Goal: Task Accomplishment & Management: Use online tool/utility

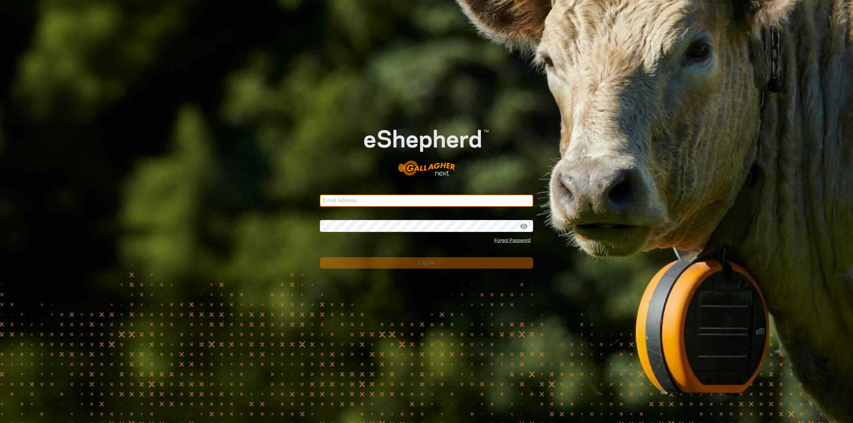
click at [435, 198] on input "Email Address" at bounding box center [426, 201] width 213 height 12
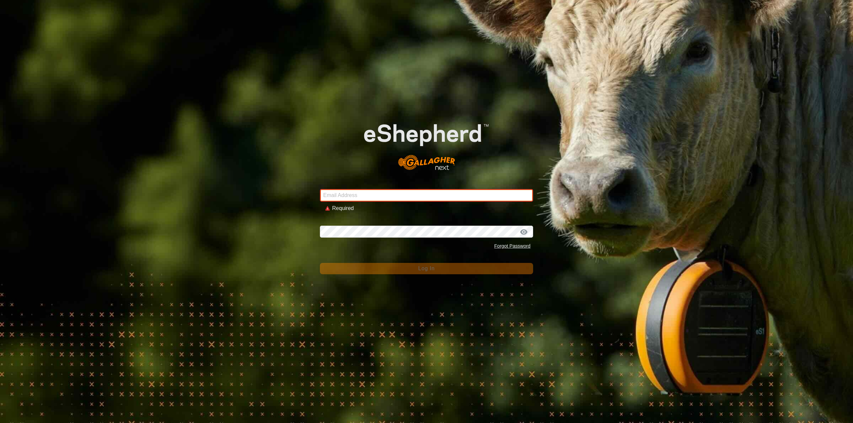
type input "[EMAIL_ADDRESS][DOMAIN_NAME]"
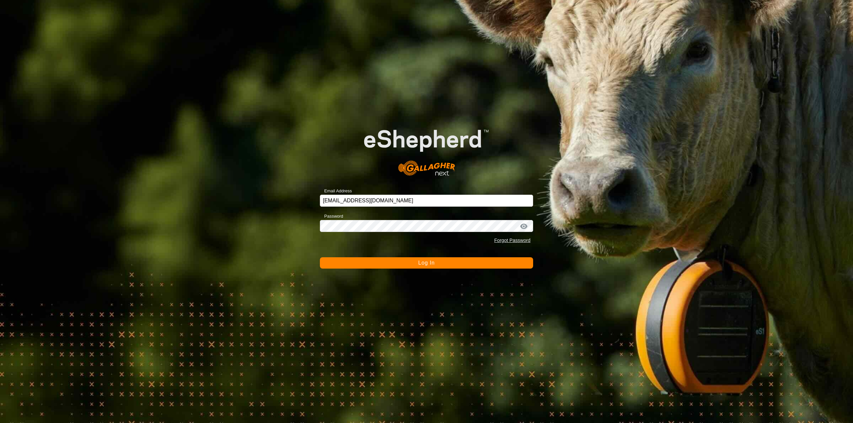
click at [425, 258] on button "Log In" at bounding box center [426, 263] width 213 height 11
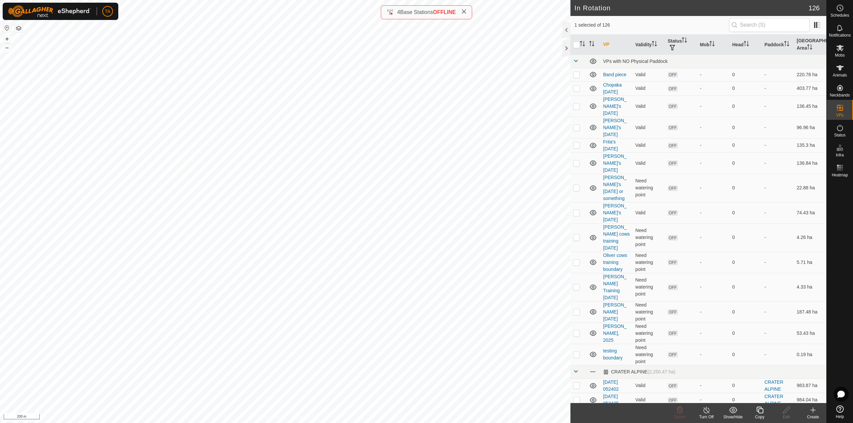
checkbox input "false"
click at [846, 71] on div "Animals" at bounding box center [840, 70] width 26 height 20
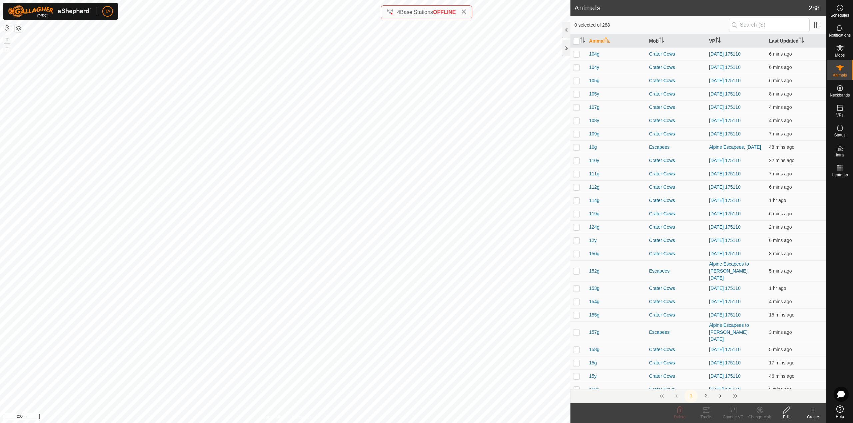
checkbox input "true"
click at [735, 415] on div "Change VP" at bounding box center [733, 417] width 27 height 6
click at [744, 379] on link "Choose VP..." at bounding box center [753, 381] width 66 height 13
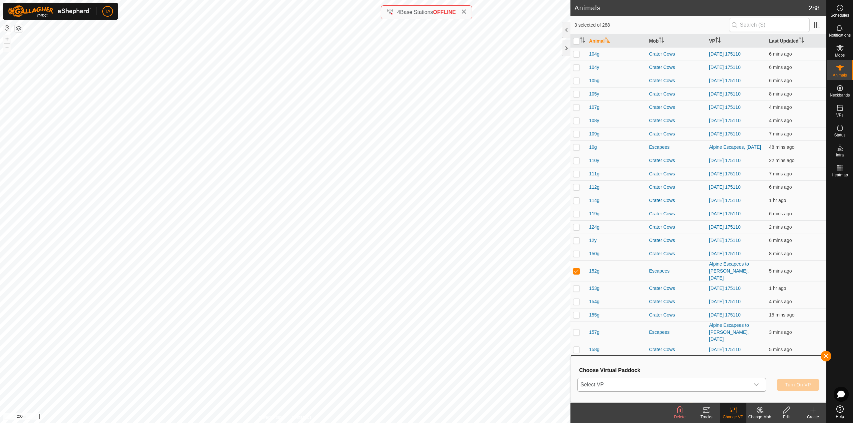
click at [629, 381] on span "Select VP" at bounding box center [664, 385] width 172 height 13
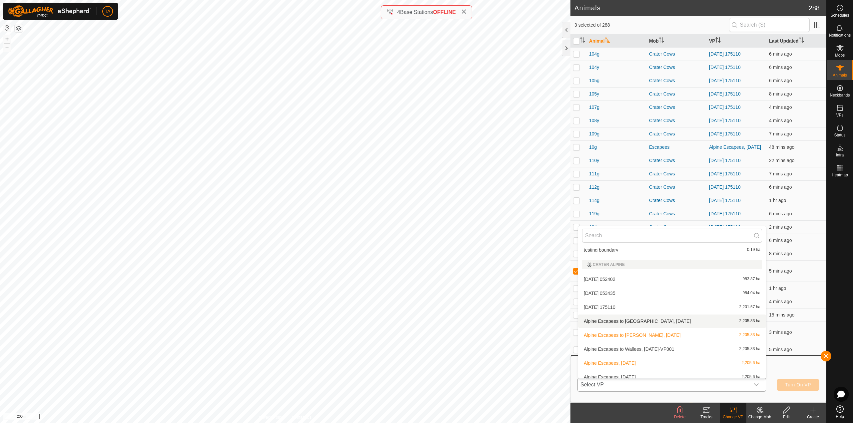
scroll to position [200, 0]
click at [639, 347] on li "Alpine Escapees to Wallees, [DATE]-VP001 2,205.83 ha" at bounding box center [672, 348] width 188 height 13
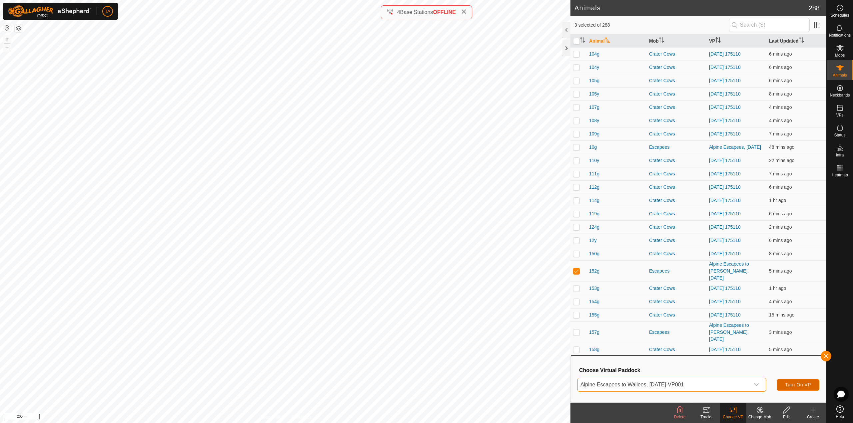
click at [793, 387] on span "Turn On VP" at bounding box center [798, 385] width 26 height 5
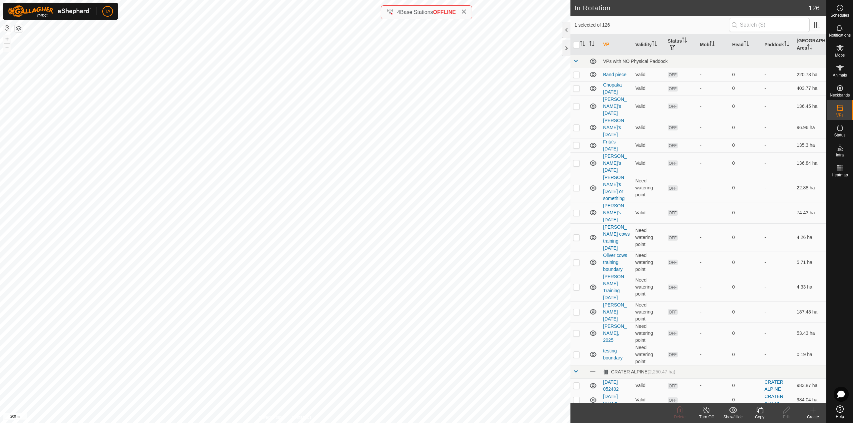
checkbox input "false"
checkbox input "true"
checkbox input "false"
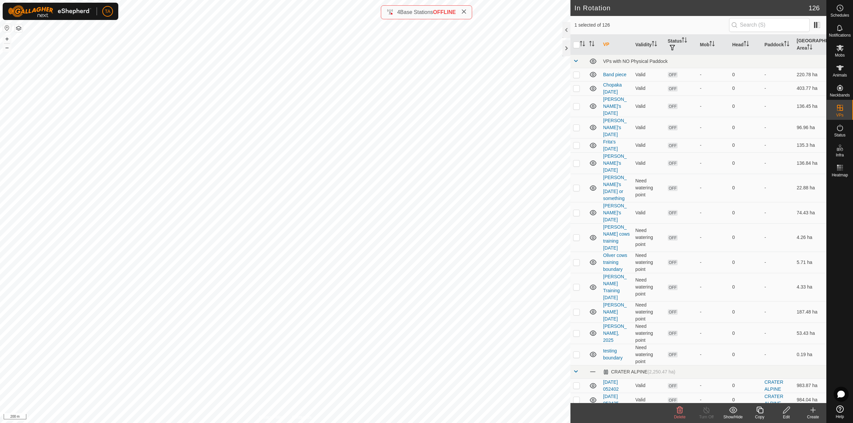
checkbox input "false"
checkbox input "true"
checkbox input "false"
checkbox input "true"
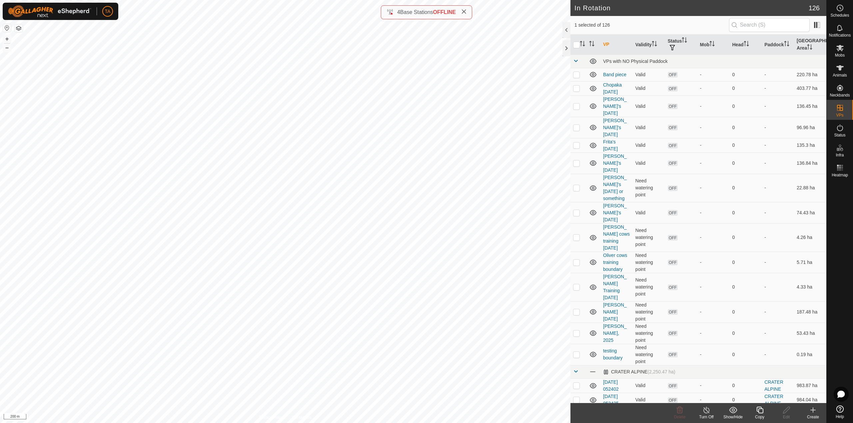
checkbox input "false"
checkbox input "true"
click at [762, 412] on icon at bounding box center [760, 411] width 8 height 8
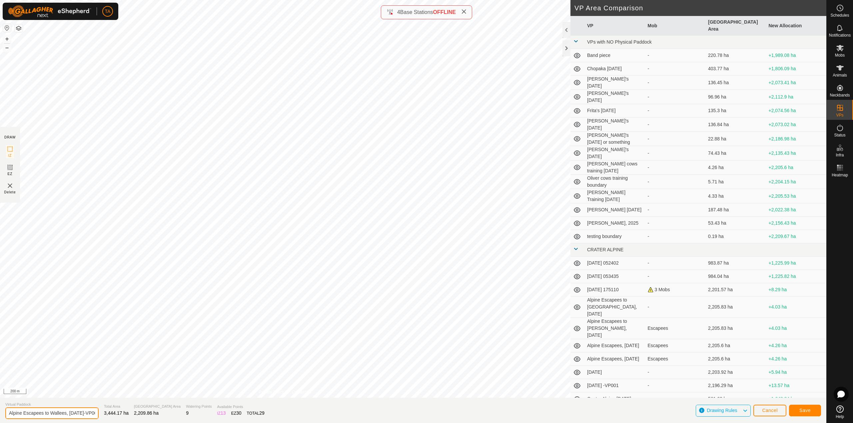
click at [85, 412] on input "Alpine Escapees to Wallees, [DATE]-VP002" at bounding box center [51, 414] width 93 height 12
drag, startPoint x: 67, startPoint y: 413, endPoint x: 51, endPoint y: 413, distance: 16.0
click at [51, 413] on input "Alpine Escapees to Wallees, [DATE]-VP002" at bounding box center [51, 414] width 93 height 12
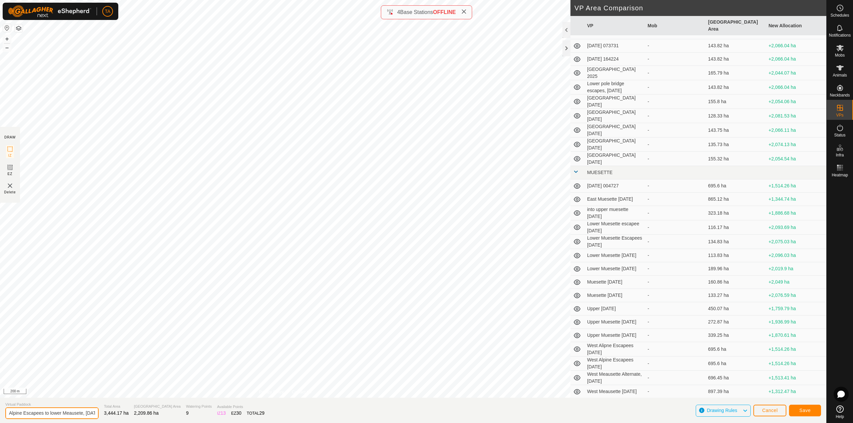
scroll to position [1100, 0]
type input "Alpine Escapees to lower Meausette, [DATE]-VP002"
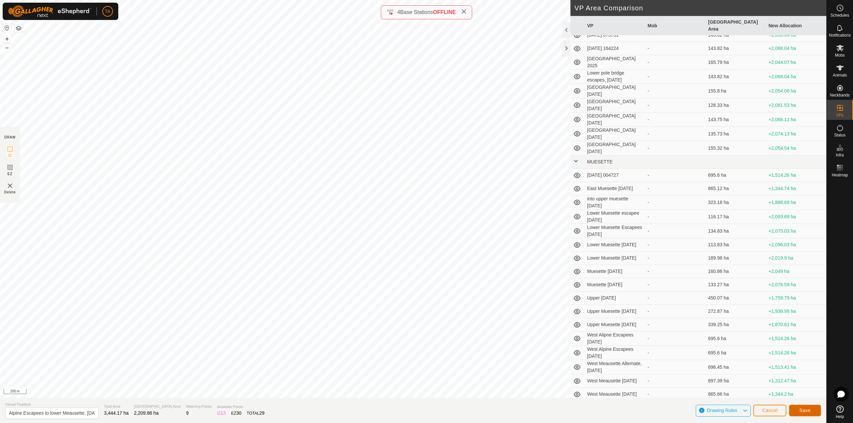
click at [807, 412] on span "Save" at bounding box center [804, 410] width 11 height 5
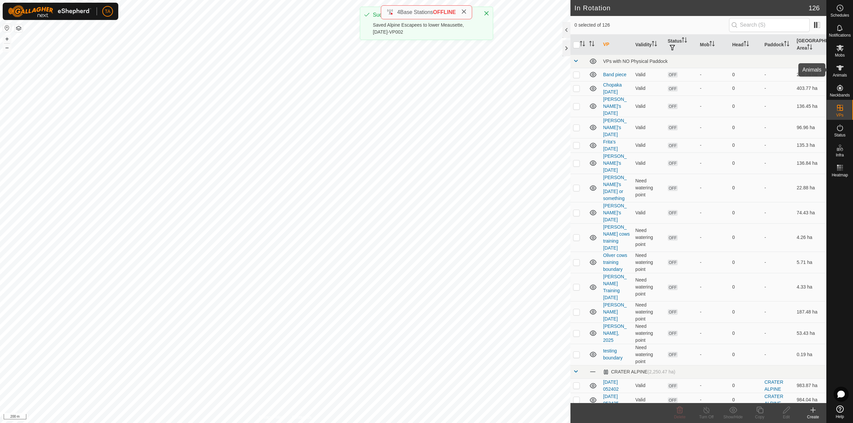
click at [852, 68] on div "Animals" at bounding box center [840, 70] width 26 height 20
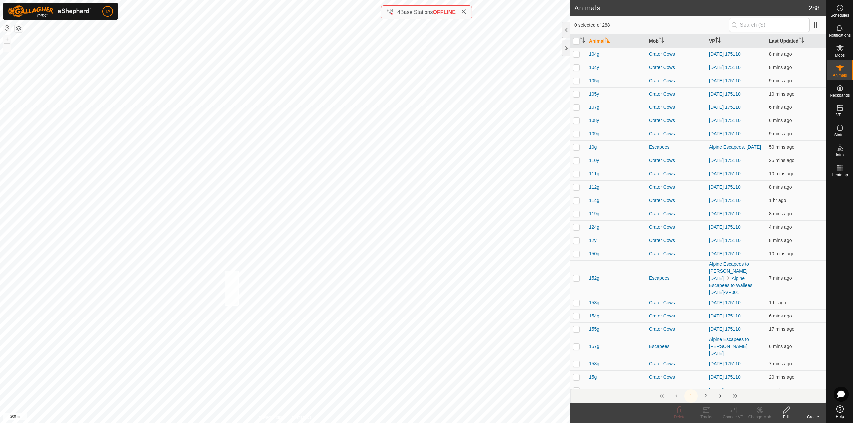
checkbox input "true"
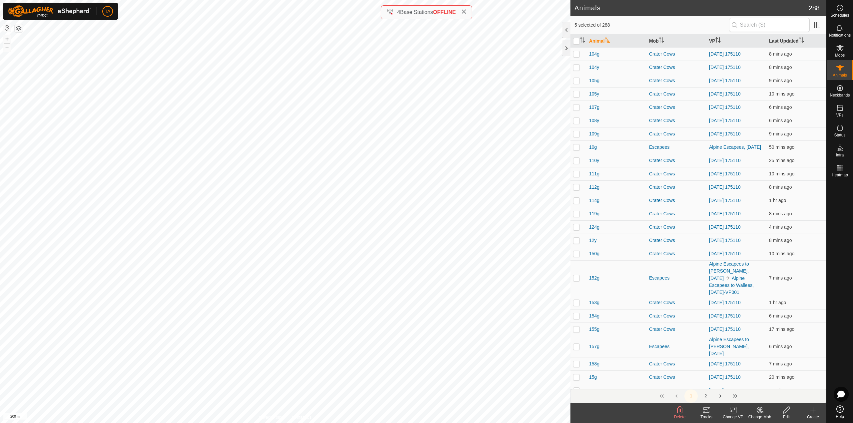
click at [734, 414] on icon at bounding box center [734, 411] width 3 height 6
click at [745, 380] on link "Choose VP..." at bounding box center [753, 381] width 66 height 13
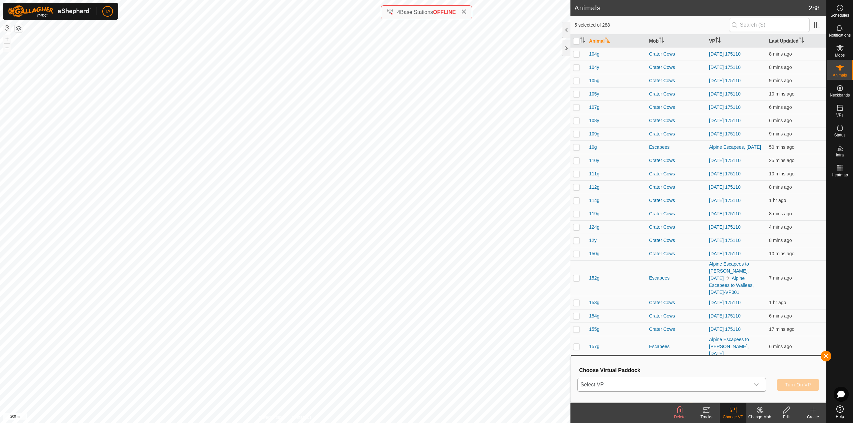
click at [711, 388] on span "Select VP" at bounding box center [664, 385] width 172 height 13
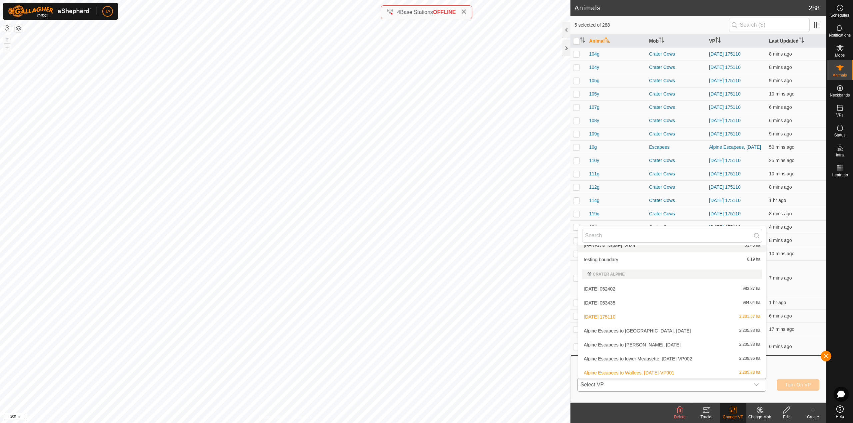
scroll to position [207, 0]
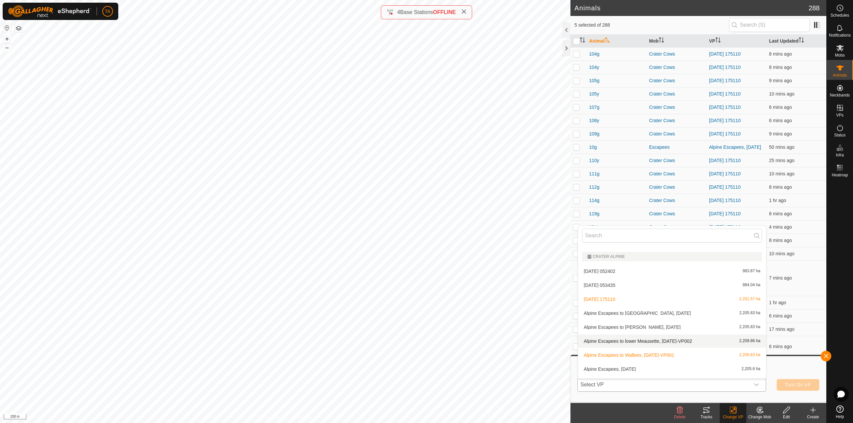
click at [665, 343] on li "Alpine Escapees to lower Meausette, [DATE]-VP002 2,209.86 ha" at bounding box center [672, 341] width 188 height 13
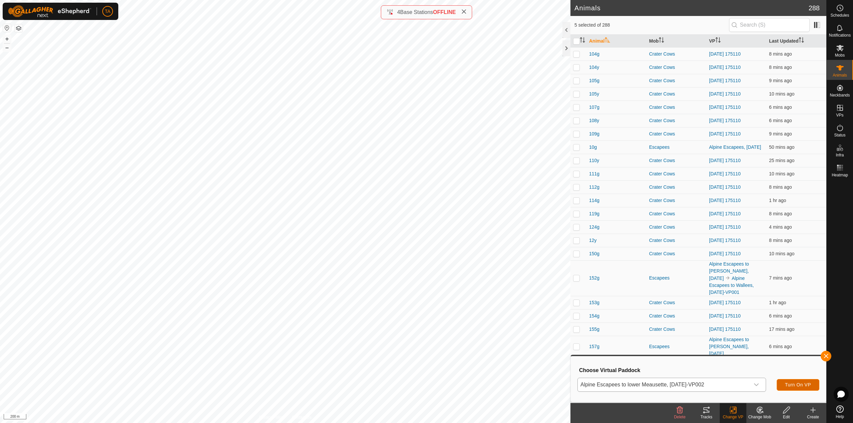
click at [792, 387] on span "Turn On VP" at bounding box center [798, 385] width 26 height 5
